Goal: Task Accomplishment & Management: Use online tool/utility

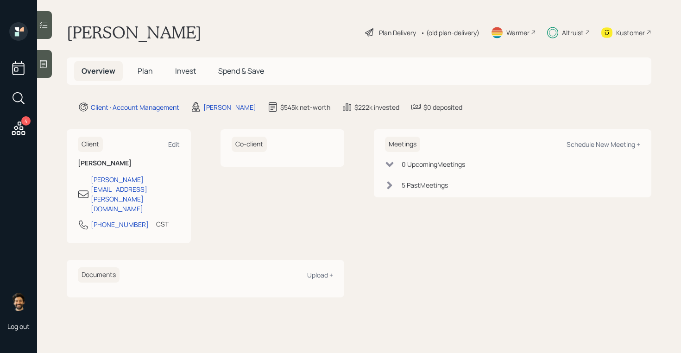
click at [572, 36] on div "Altruist" at bounding box center [573, 33] width 22 height 10
click at [19, 126] on icon at bounding box center [18, 128] width 17 height 17
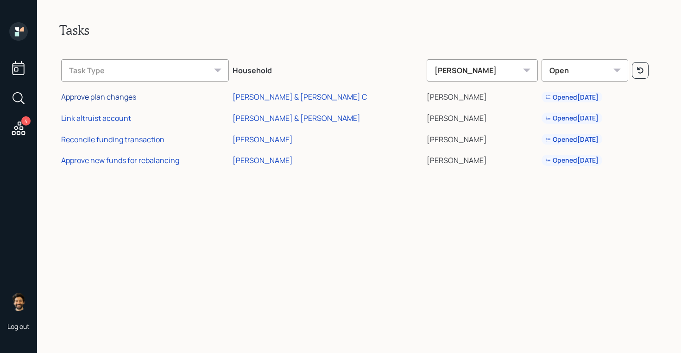
click at [123, 100] on div "Approve plan changes" at bounding box center [98, 97] width 75 height 10
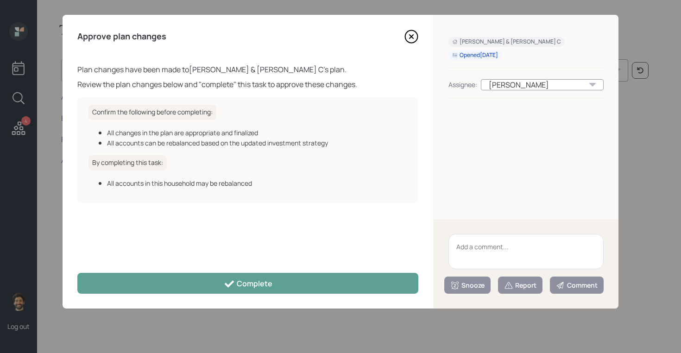
click at [304, 294] on div "Approve plan changes Plan changes have been made to [PERSON_NAME] & [PERSON_NAM…" at bounding box center [248, 162] width 371 height 294
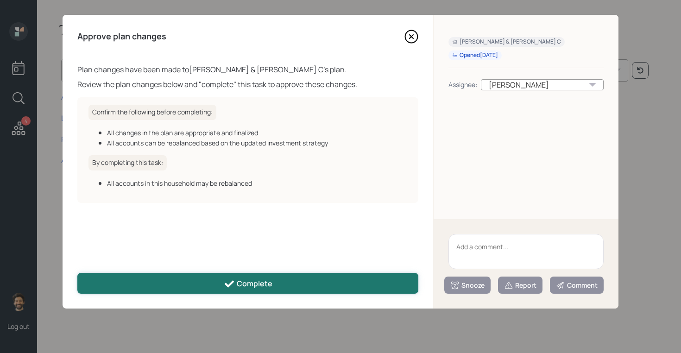
click at [287, 283] on button "Complete" at bounding box center [247, 283] width 341 height 21
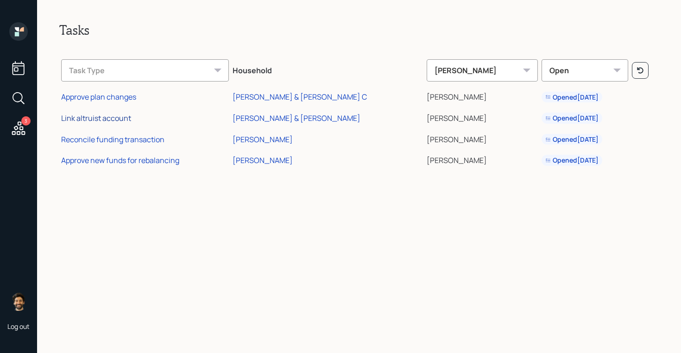
click at [104, 116] on div "Link altruist account" at bounding box center [96, 118] width 70 height 10
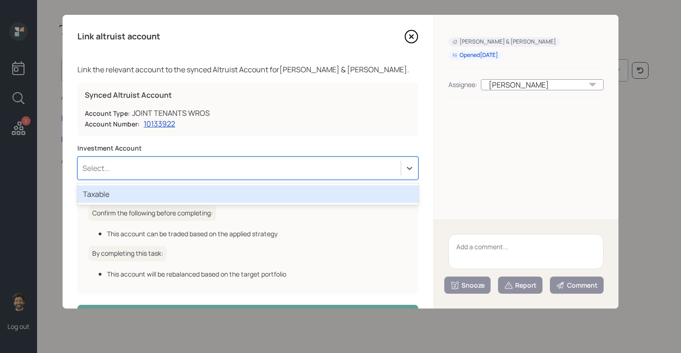
click at [123, 169] on div "Select..." at bounding box center [239, 168] width 323 height 16
click at [118, 194] on div "Taxable" at bounding box center [247, 194] width 341 height 18
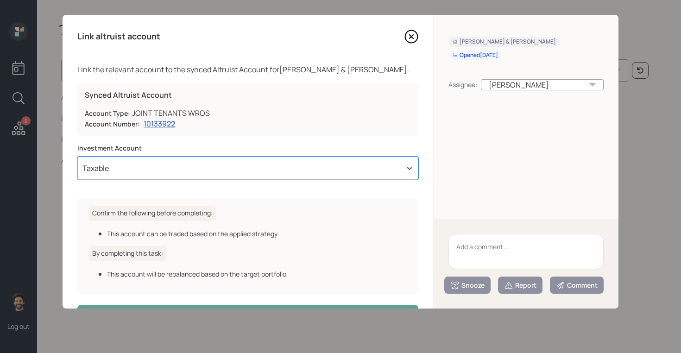
scroll to position [32, 0]
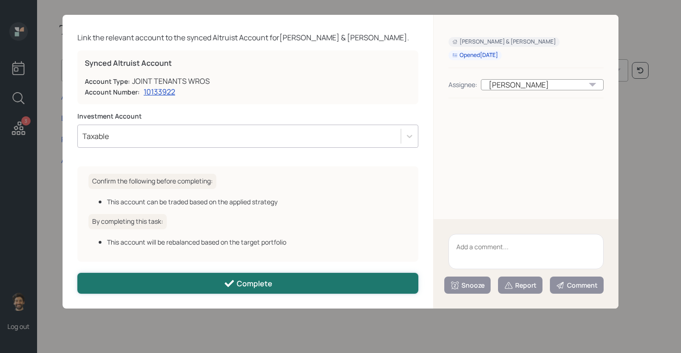
click at [132, 287] on button "Complete" at bounding box center [247, 283] width 341 height 21
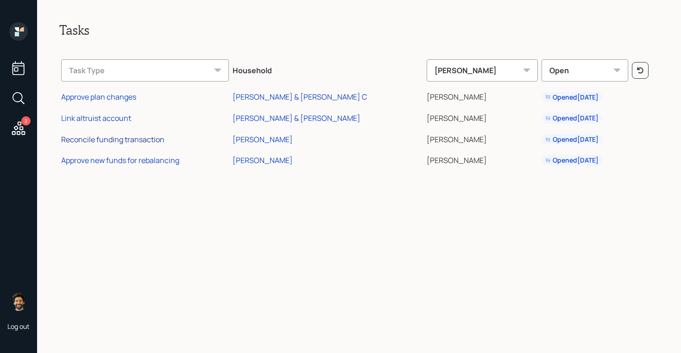
click at [142, 139] on div "Reconcile funding transaction" at bounding box center [112, 139] width 103 height 10
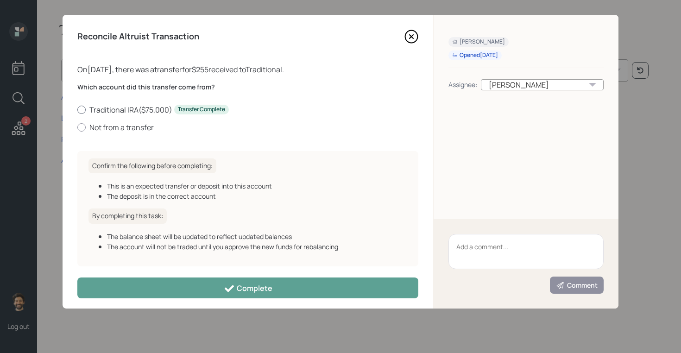
click at [125, 105] on label "Traditional IRA ( $75,000 ) Transfer Complete" at bounding box center [247, 110] width 341 height 10
click at [77, 109] on input "Traditional IRA ( $75,000 ) Transfer Complete" at bounding box center [77, 109] width 0 height 0
radio input "true"
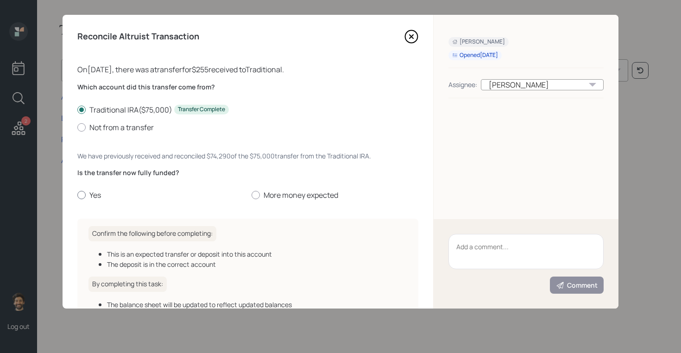
click at [82, 198] on div at bounding box center [81, 195] width 8 height 8
click at [77, 195] on input "Yes" at bounding box center [77, 195] width 0 height 0
radio input "true"
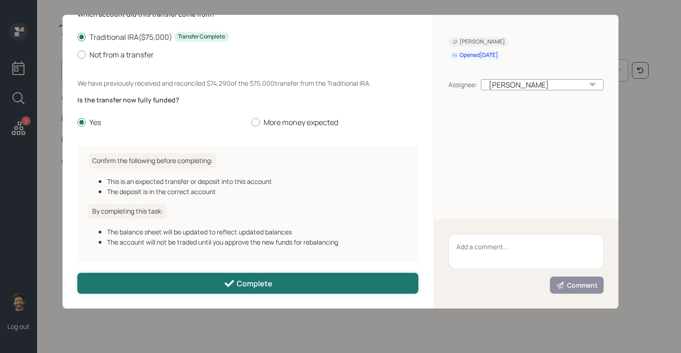
click at [176, 279] on button "Complete" at bounding box center [247, 283] width 341 height 21
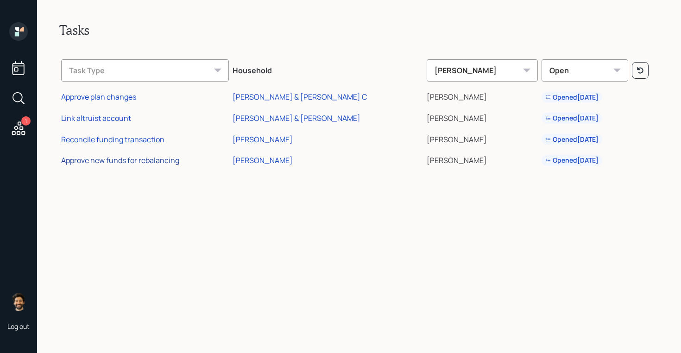
click at [99, 162] on div "Approve new funds for rebalancing" at bounding box center [120, 160] width 118 height 10
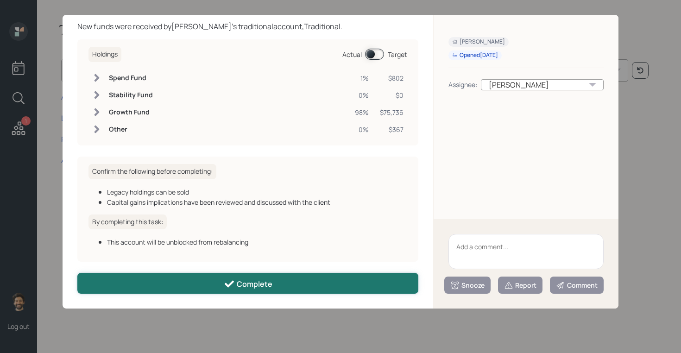
click at [149, 279] on button "Complete" at bounding box center [247, 283] width 341 height 21
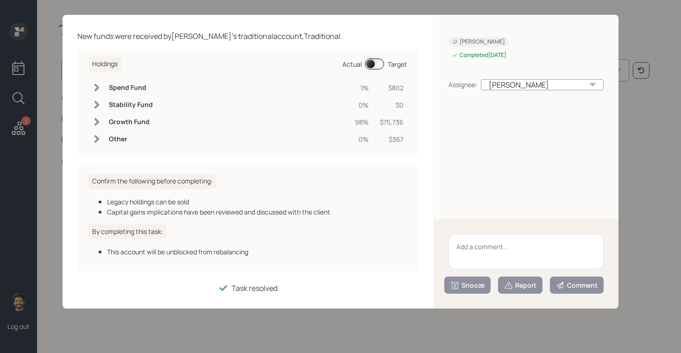
scroll to position [33, 0]
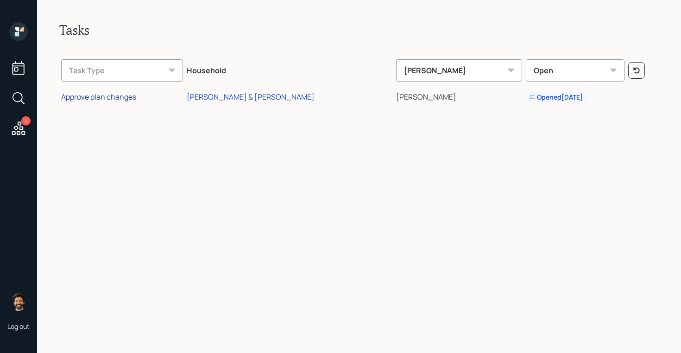
click at [87, 97] on div "Approve plan changes" at bounding box center [98, 97] width 75 height 10
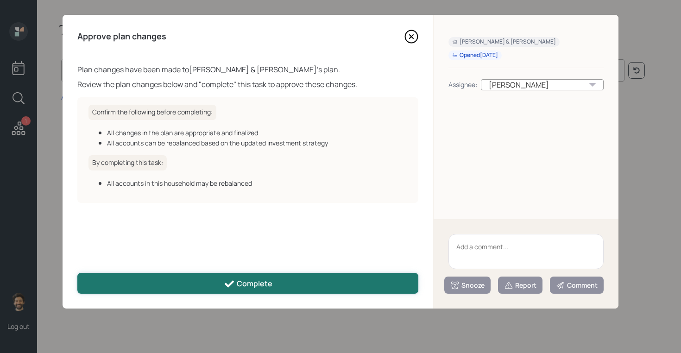
click at [183, 283] on button "Complete" at bounding box center [247, 283] width 341 height 21
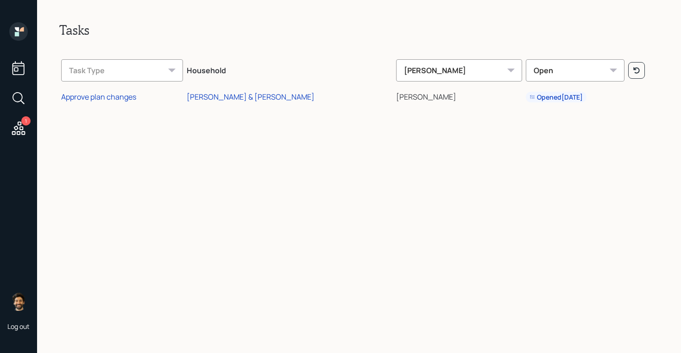
click at [21, 76] on icon at bounding box center [18, 68] width 17 height 17
click at [18, 31] on icon at bounding box center [17, 29] width 4 height 4
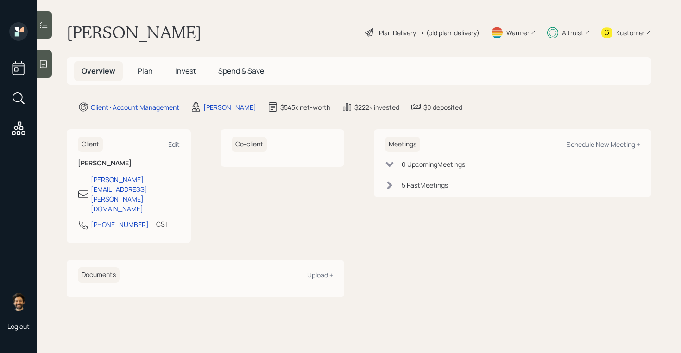
click at [578, 31] on div "Altruist" at bounding box center [573, 33] width 22 height 10
